Goal: Task Accomplishment & Management: Use online tool/utility

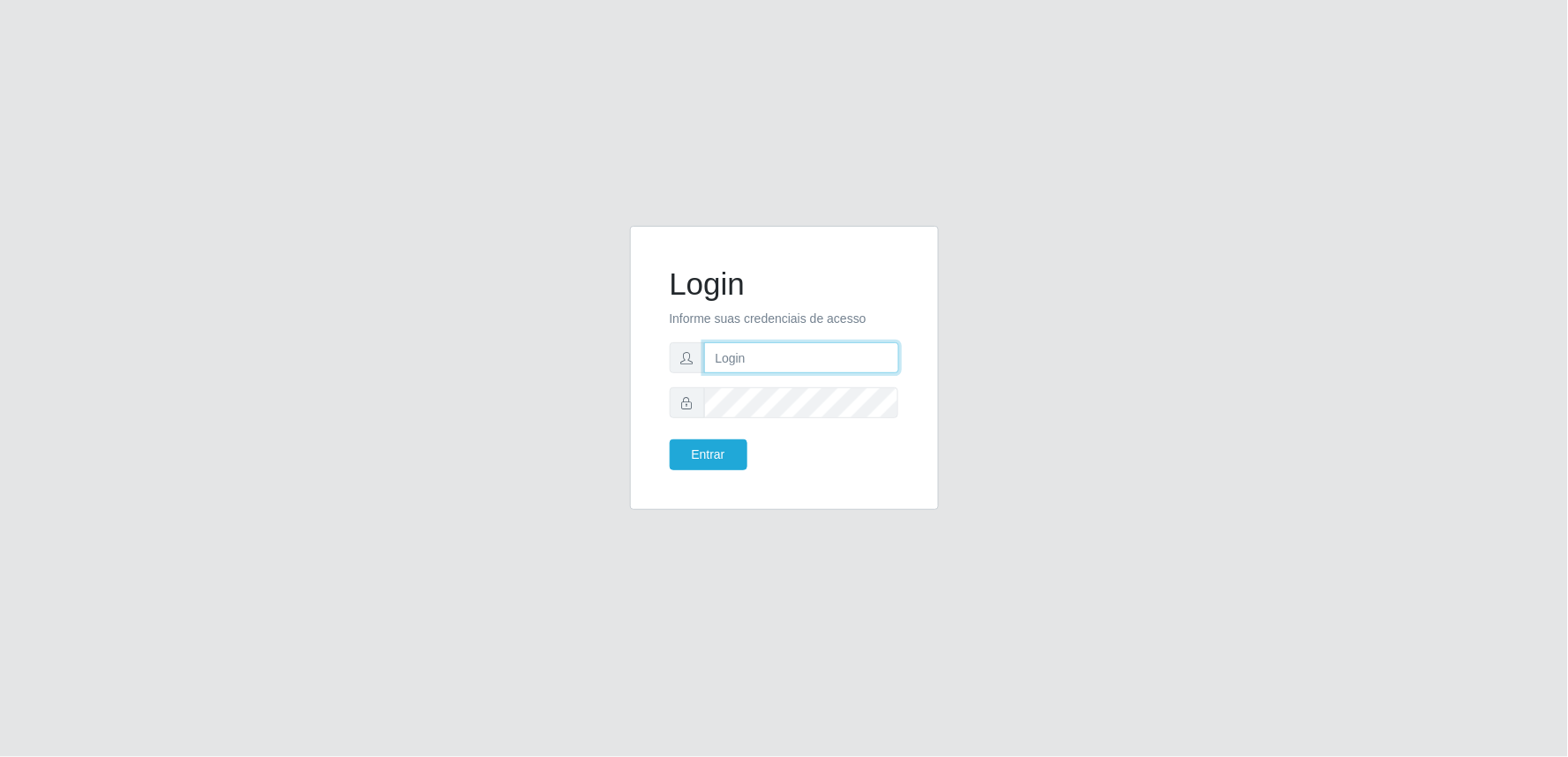
click at [788, 353] on input "text" at bounding box center [802, 358] width 195 height 31
type input "[EMAIL_ADDRESS][PERSON_NAME][DOMAIN_NAME]"
click at [670, 439] on button "Entrar" at bounding box center [708, 454] width 78 height 31
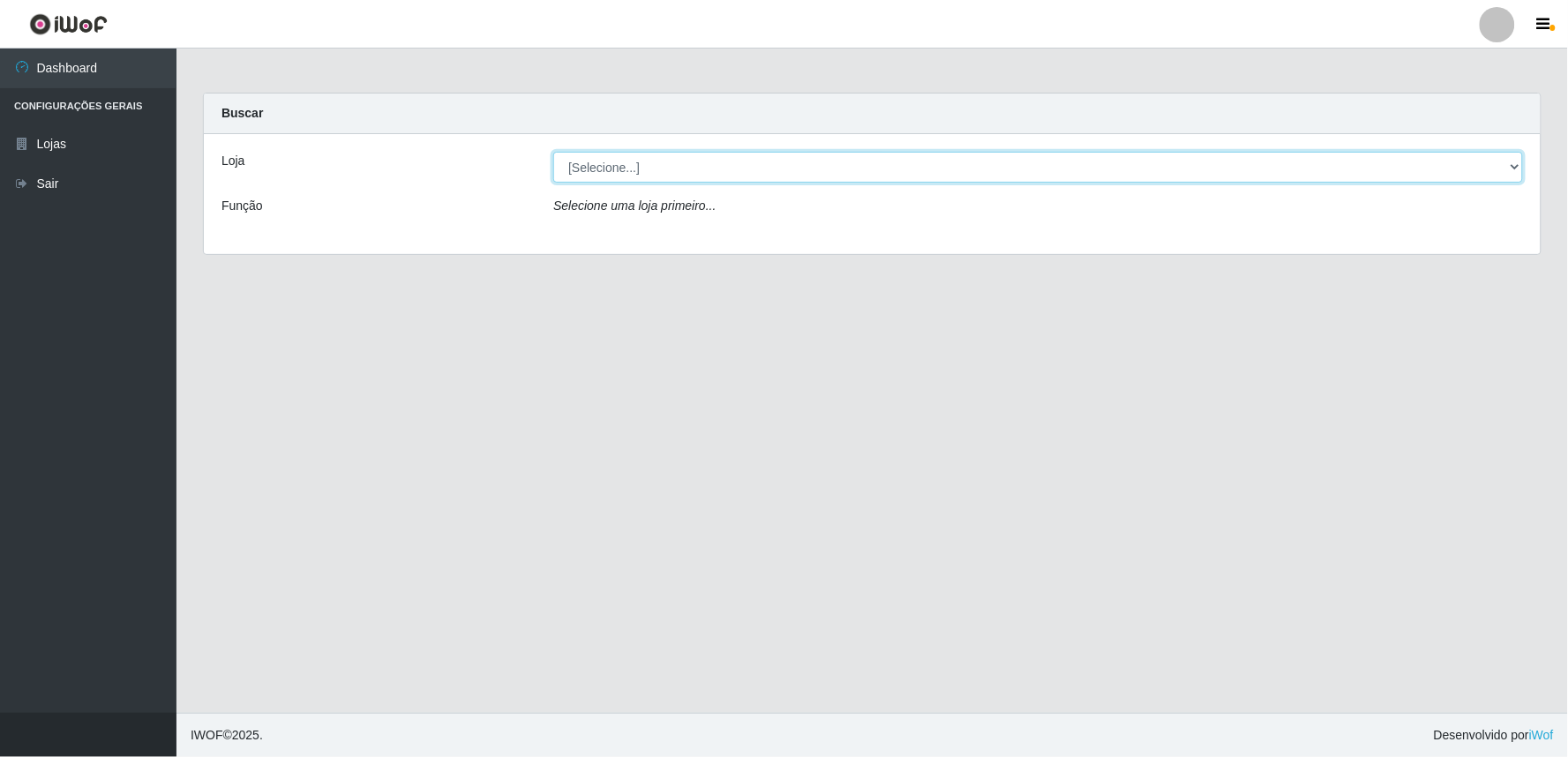
click at [1515, 163] on select "[Selecione...] Queiroz Atacadão - Ceará Mirim" at bounding box center [1038, 167] width 970 height 31
select select "465"
click at [553, 152] on select "[Selecione...] Queiroz Atacadão - Ceará Mirim" at bounding box center [1038, 167] width 970 height 31
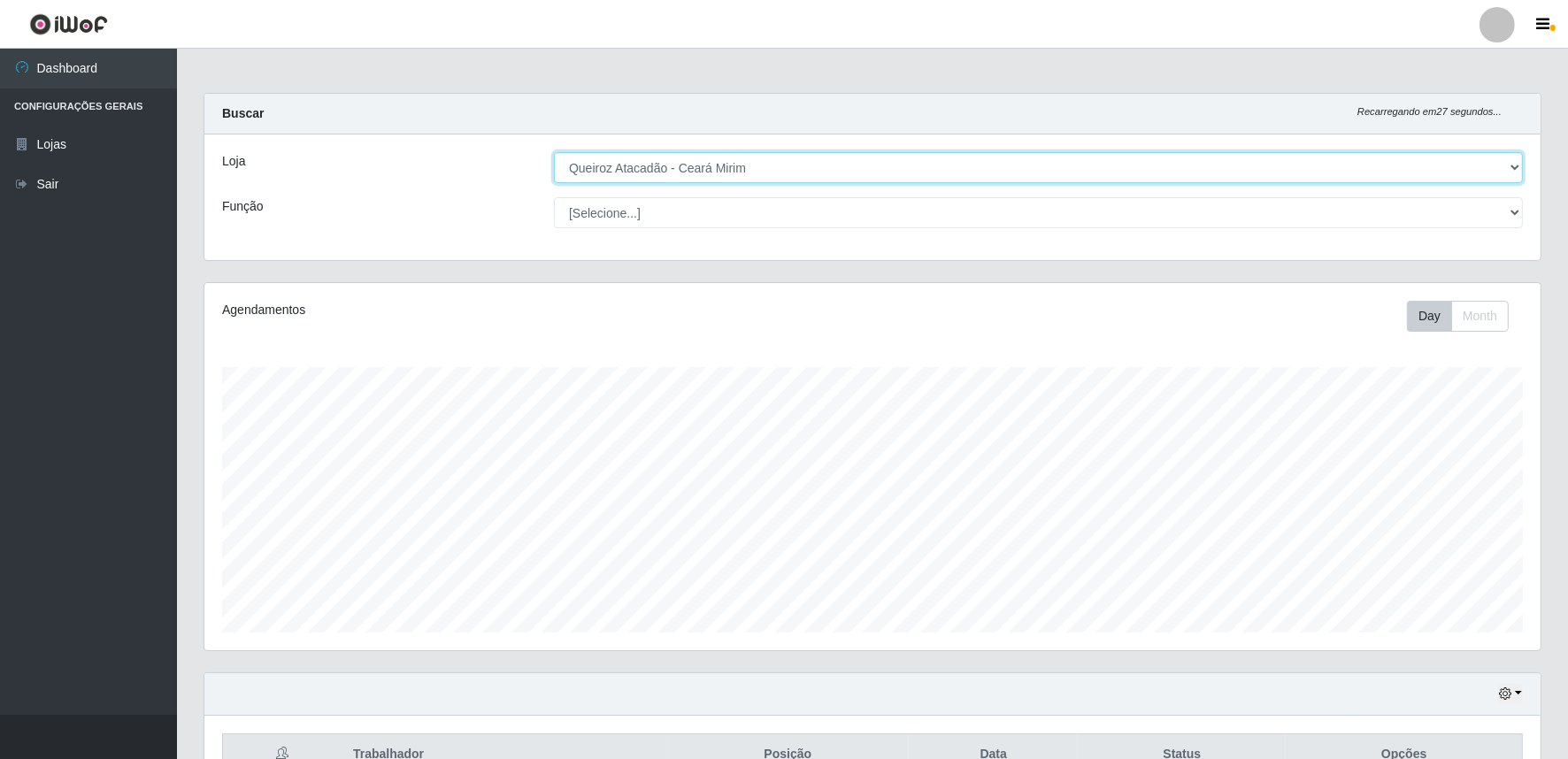
scroll to position [100, 0]
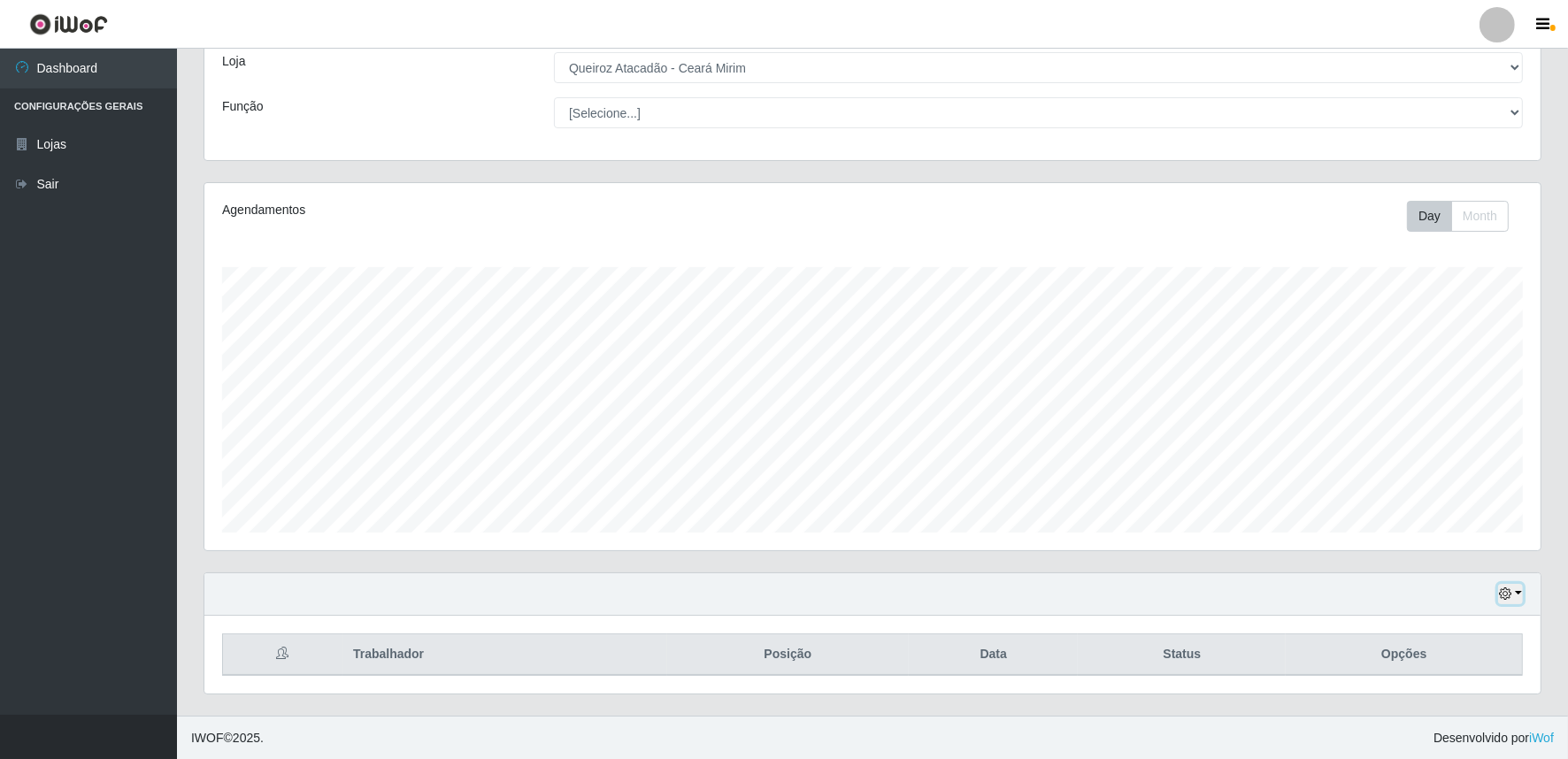
click at [1522, 594] on button "button" at bounding box center [1510, 594] width 25 height 20
